Goal: Task Accomplishment & Management: Use online tool/utility

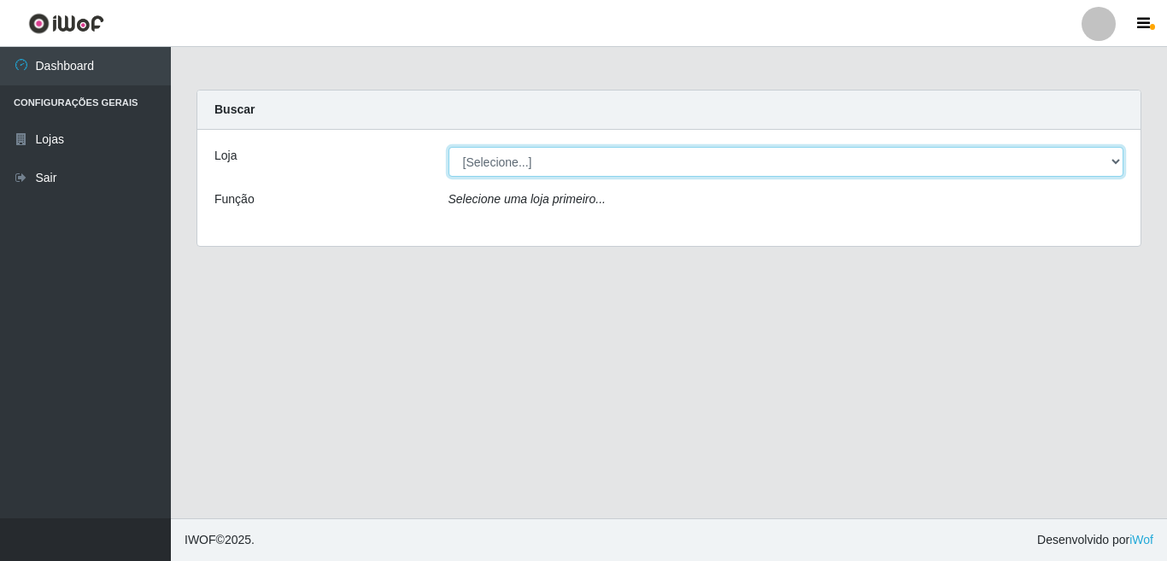
click at [499, 161] on select "[Selecione...] Rede Potiguar 3 - [GEOGRAPHIC_DATA]" at bounding box center [787, 162] width 676 height 30
select select "103"
click at [449, 147] on select "[Selecione...] Rede Potiguar 3 - [GEOGRAPHIC_DATA]" at bounding box center [787, 162] width 676 height 30
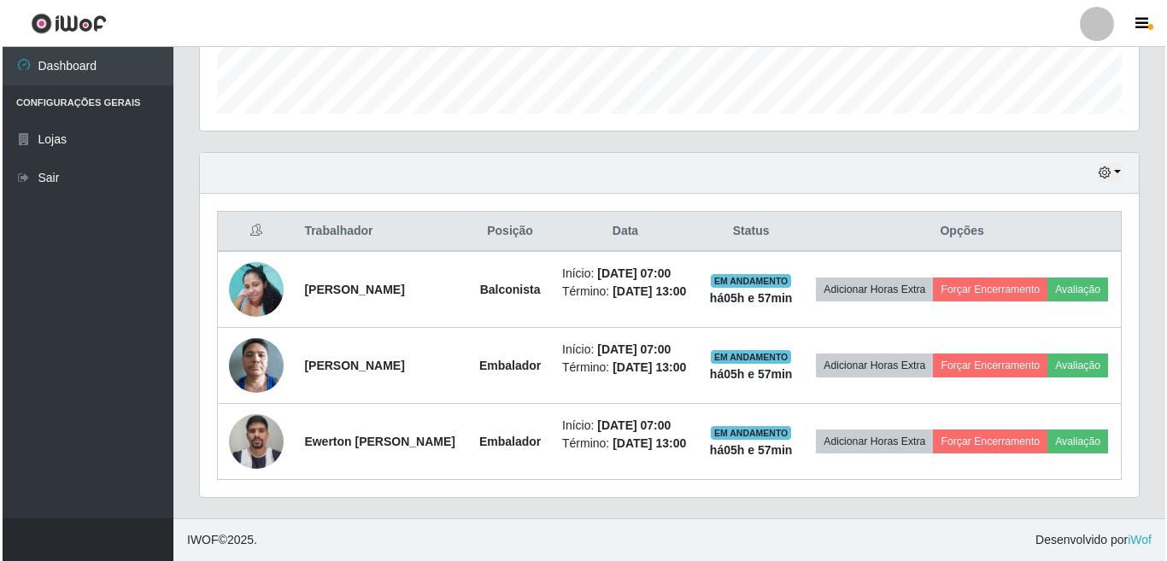
scroll to position [536, 0]
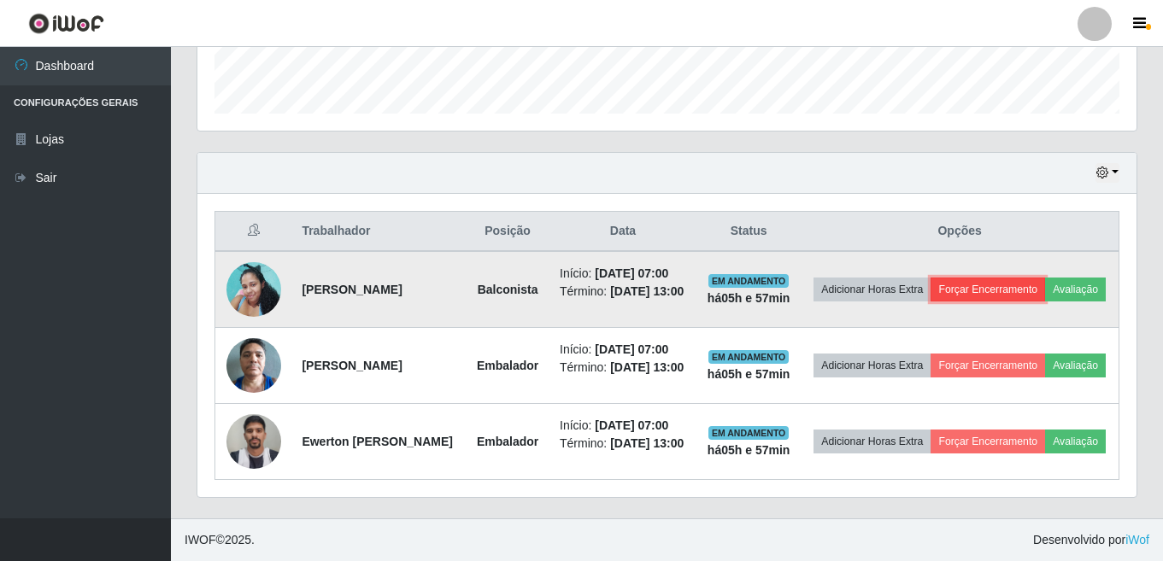
click at [1042, 278] on button "Forçar Encerramento" at bounding box center [988, 290] width 115 height 24
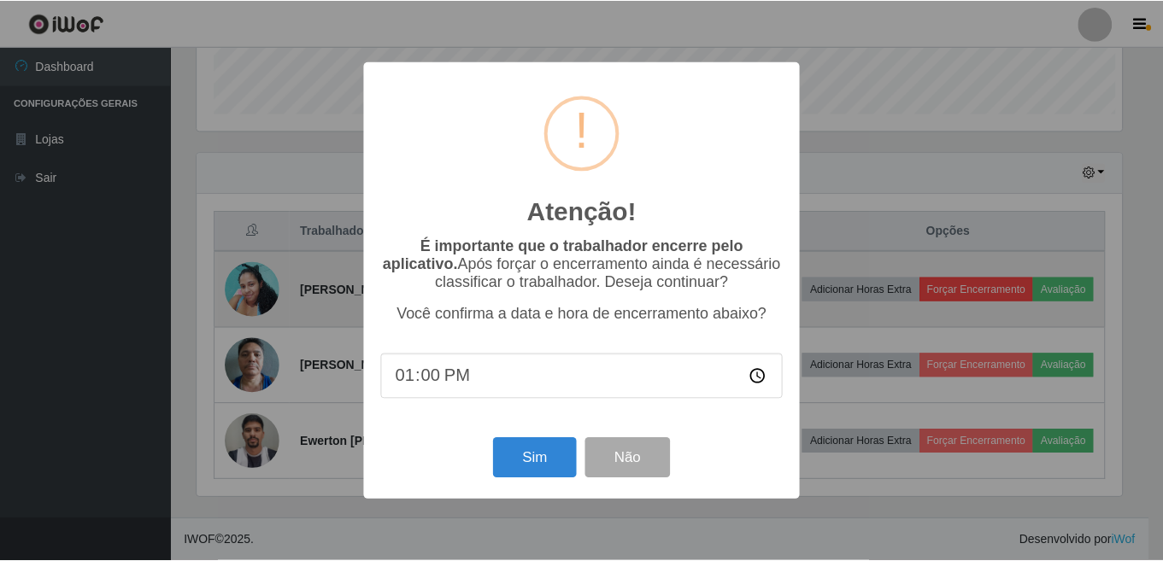
scroll to position [355, 929]
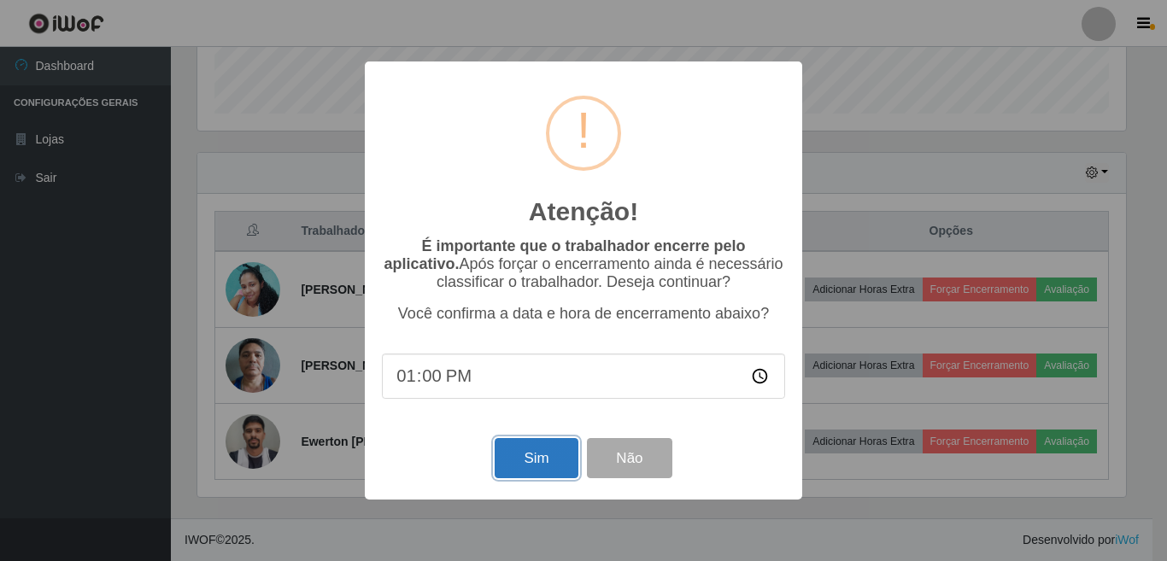
click at [532, 467] on button "Sim" at bounding box center [536, 458] width 83 height 40
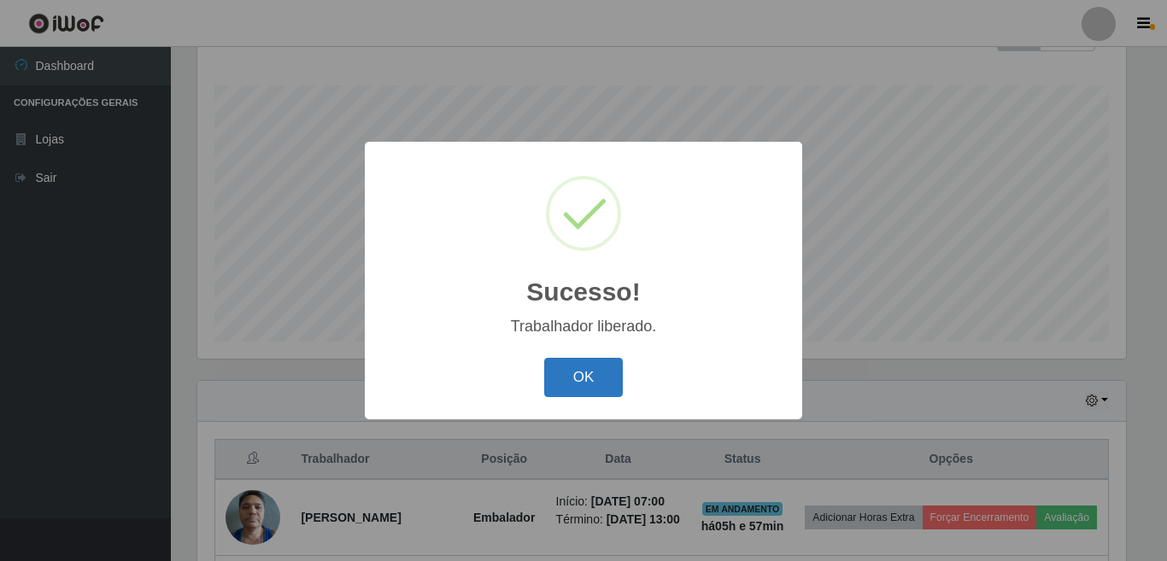
click at [590, 385] on button "OK" at bounding box center [583, 378] width 79 height 40
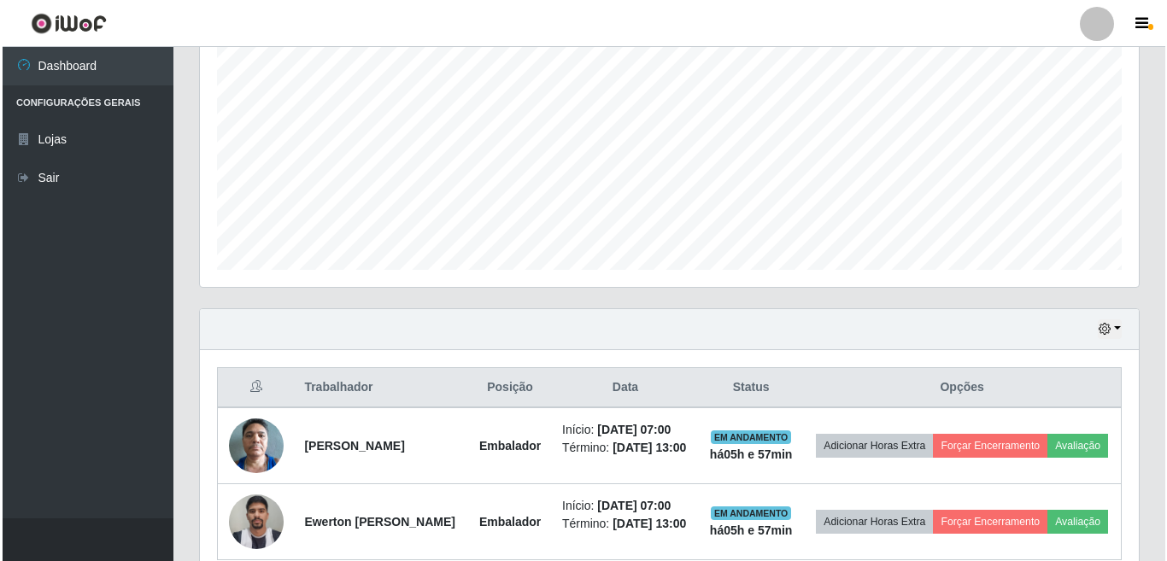
scroll to position [447, 0]
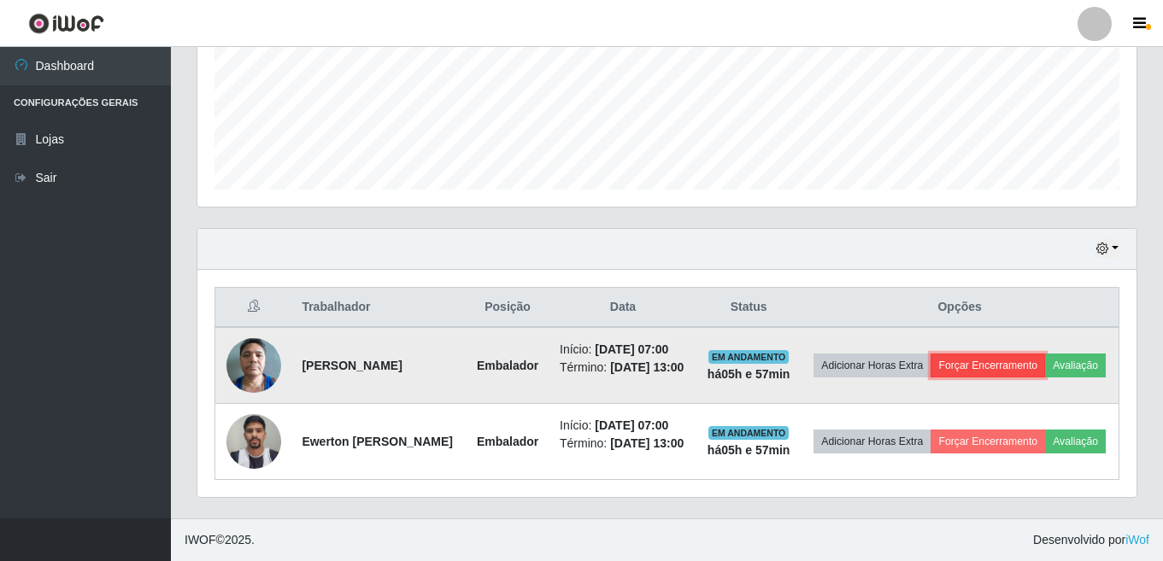
click at [1045, 354] on button "Forçar Encerramento" at bounding box center [988, 366] width 115 height 24
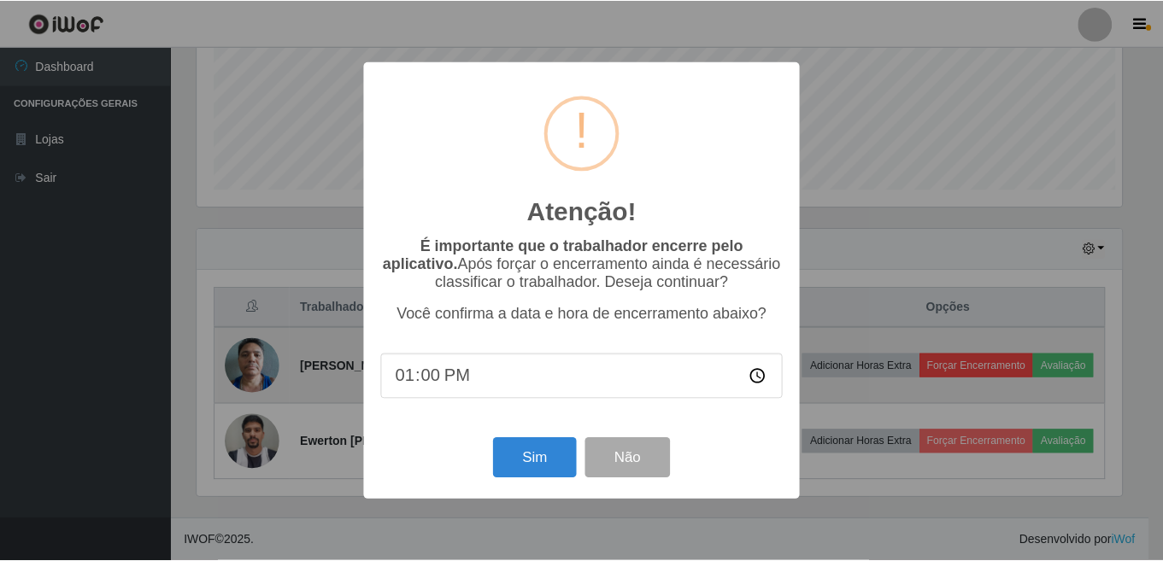
scroll to position [355, 929]
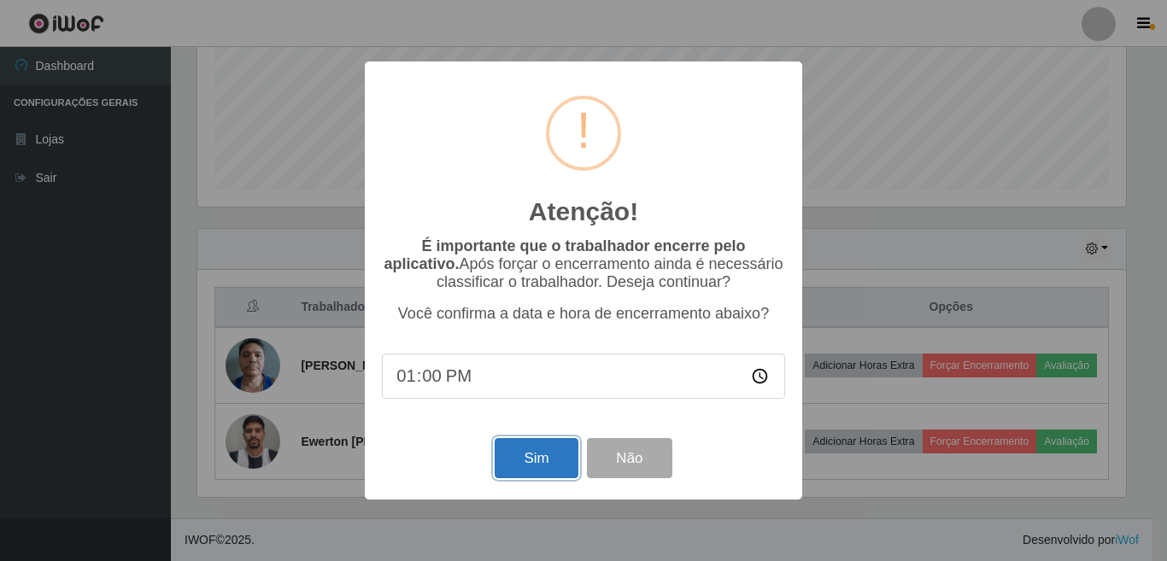
click at [551, 464] on button "Sim" at bounding box center [536, 458] width 83 height 40
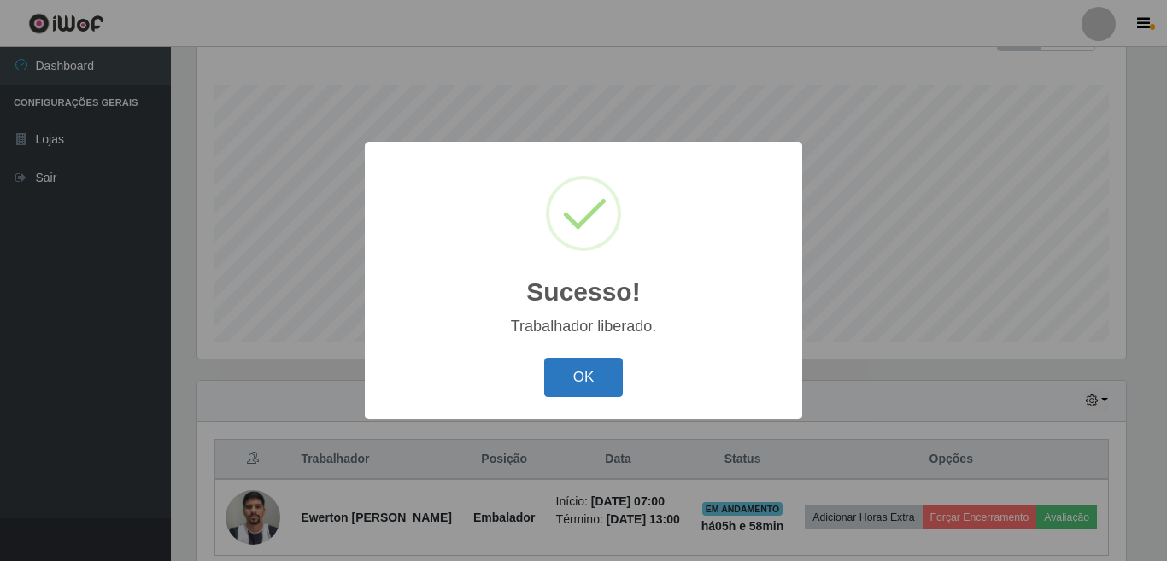
click at [600, 380] on button "OK" at bounding box center [583, 378] width 79 height 40
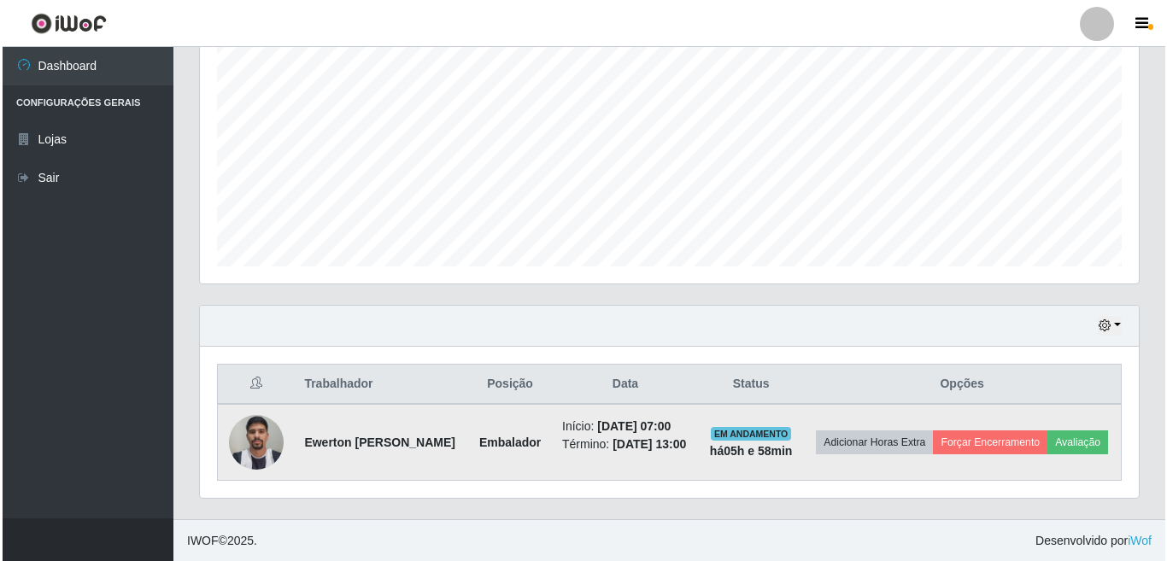
scroll to position [358, 0]
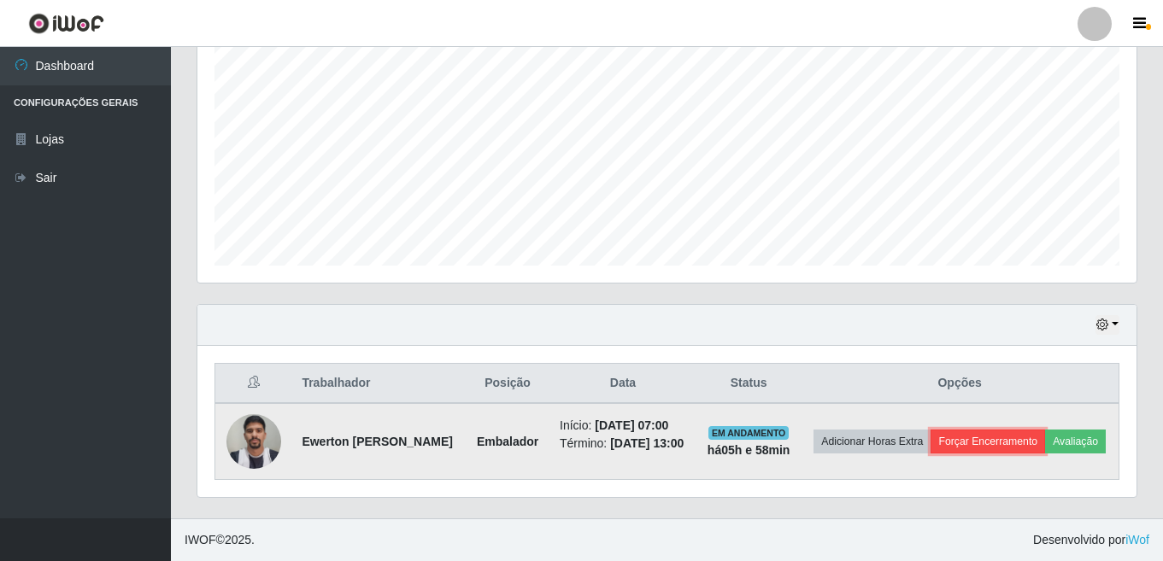
click at [1032, 430] on button "Forçar Encerramento" at bounding box center [988, 442] width 115 height 24
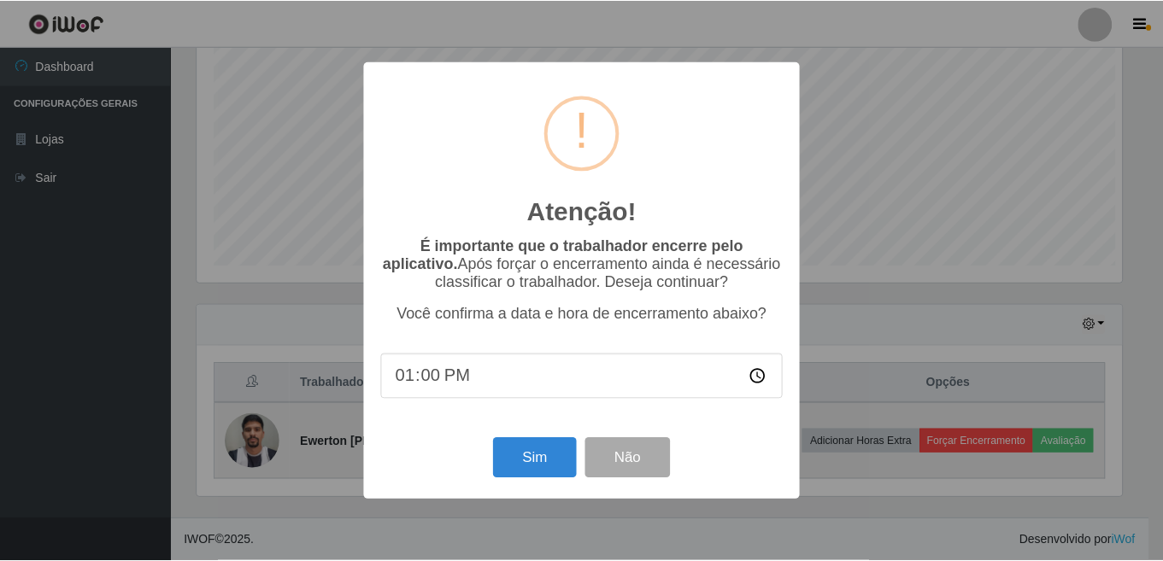
scroll to position [355, 929]
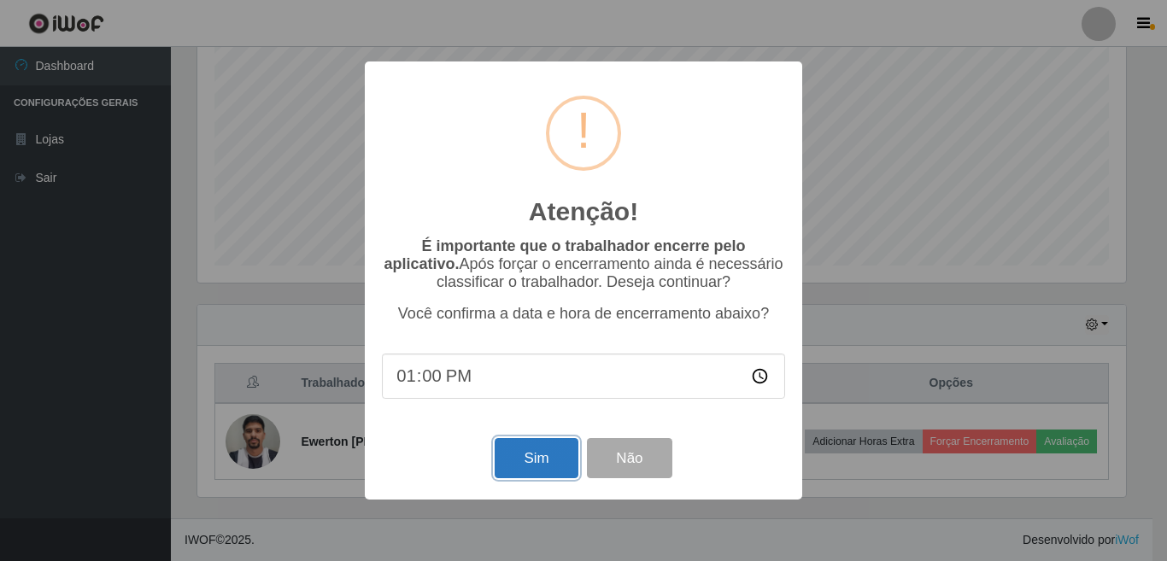
click at [547, 456] on button "Sim" at bounding box center [536, 458] width 83 height 40
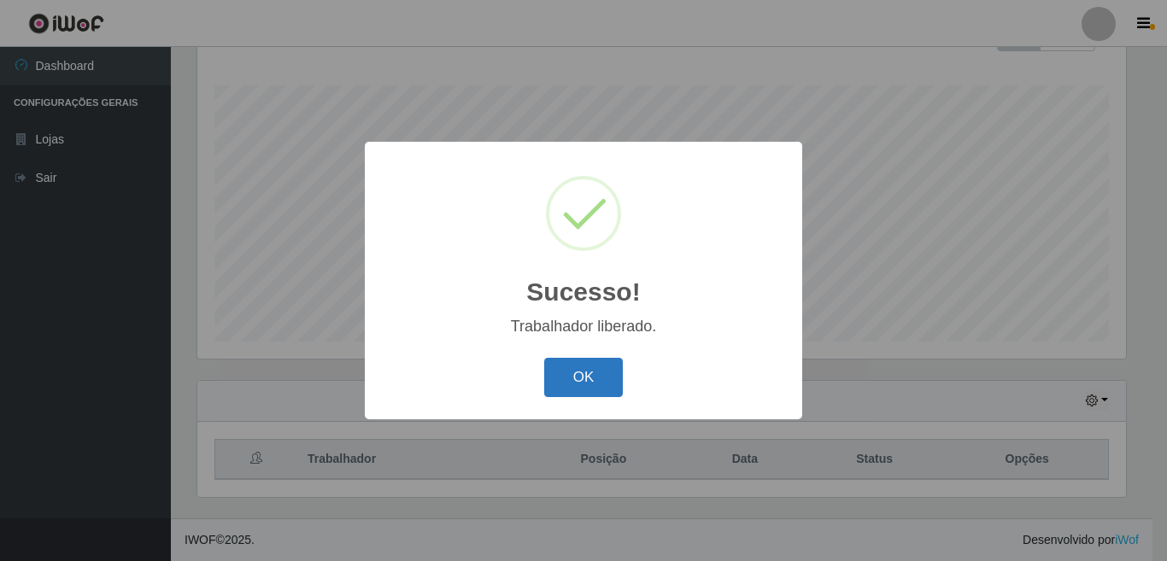
click at [591, 378] on button "OK" at bounding box center [583, 378] width 79 height 40
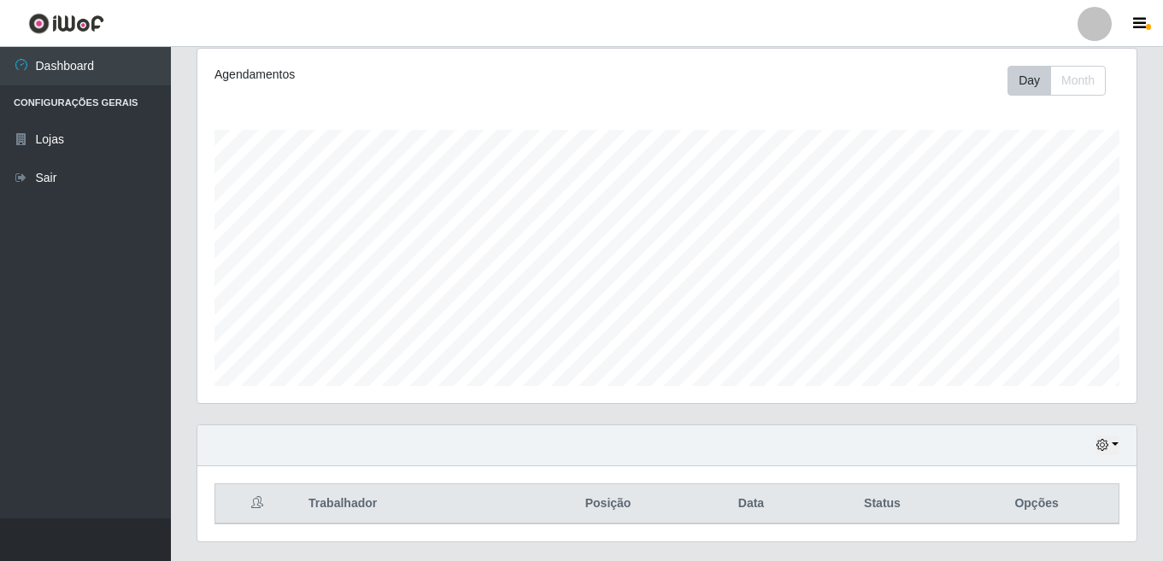
scroll to position [184, 0]
